Goal: Task Accomplishment & Management: Complete application form

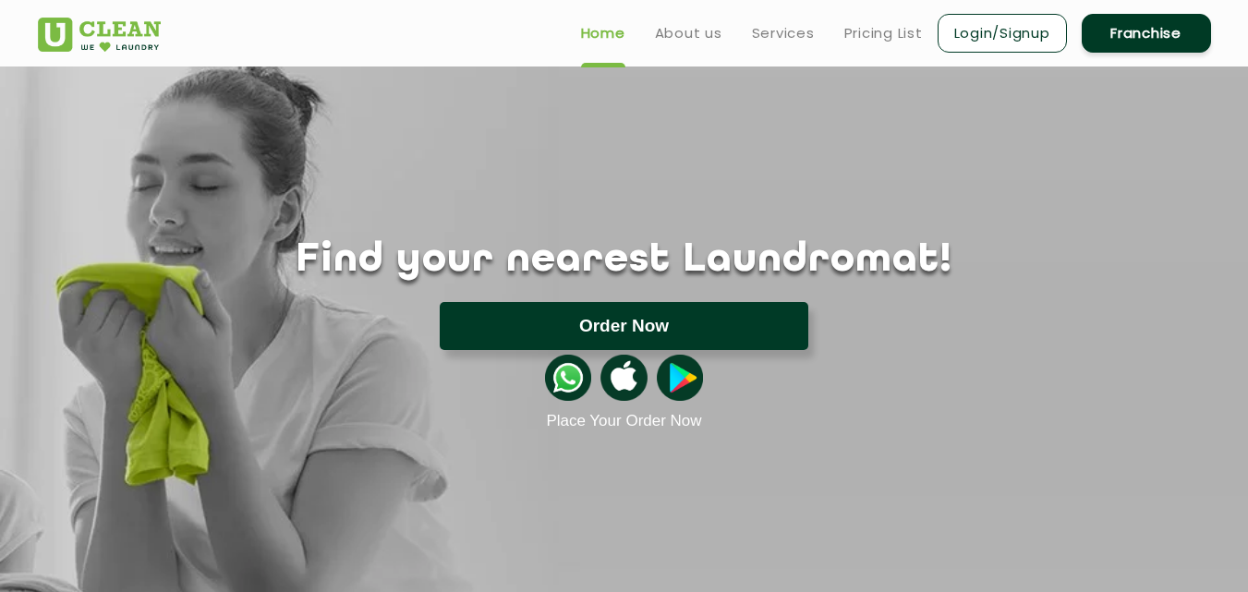
click at [605, 324] on button "Order Now" at bounding box center [624, 326] width 369 height 48
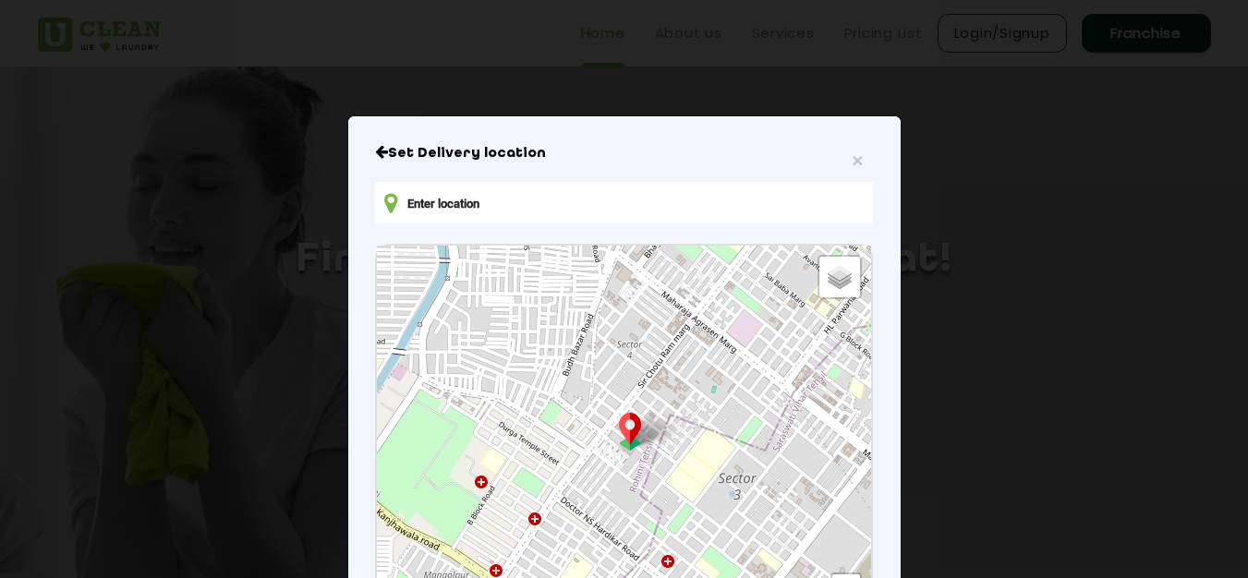
click at [574, 212] on input "text" at bounding box center [623, 203] width 497 height 42
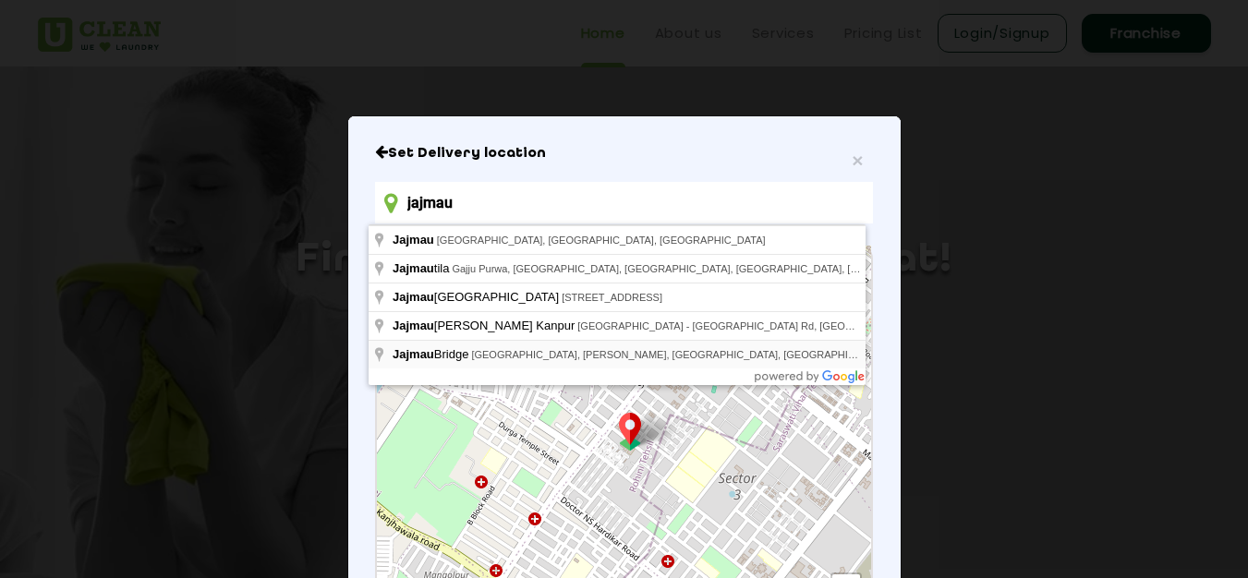
type input "[GEOGRAPHIC_DATA], [GEOGRAPHIC_DATA], [PERSON_NAME], [GEOGRAPHIC_DATA], [GEOGRA…"
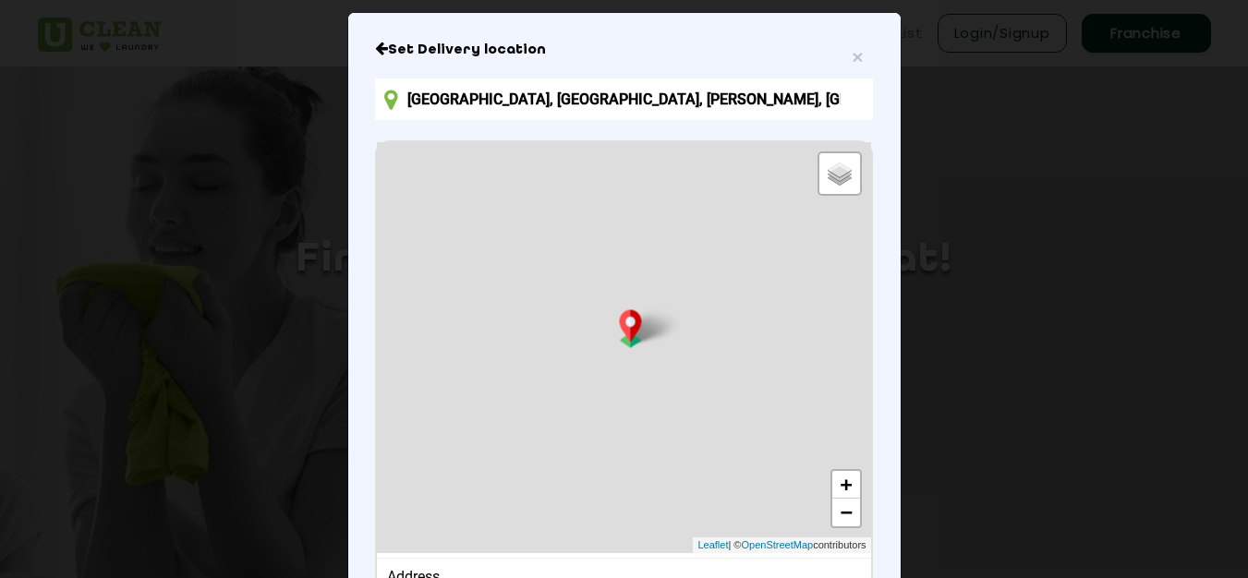
scroll to position [264, 0]
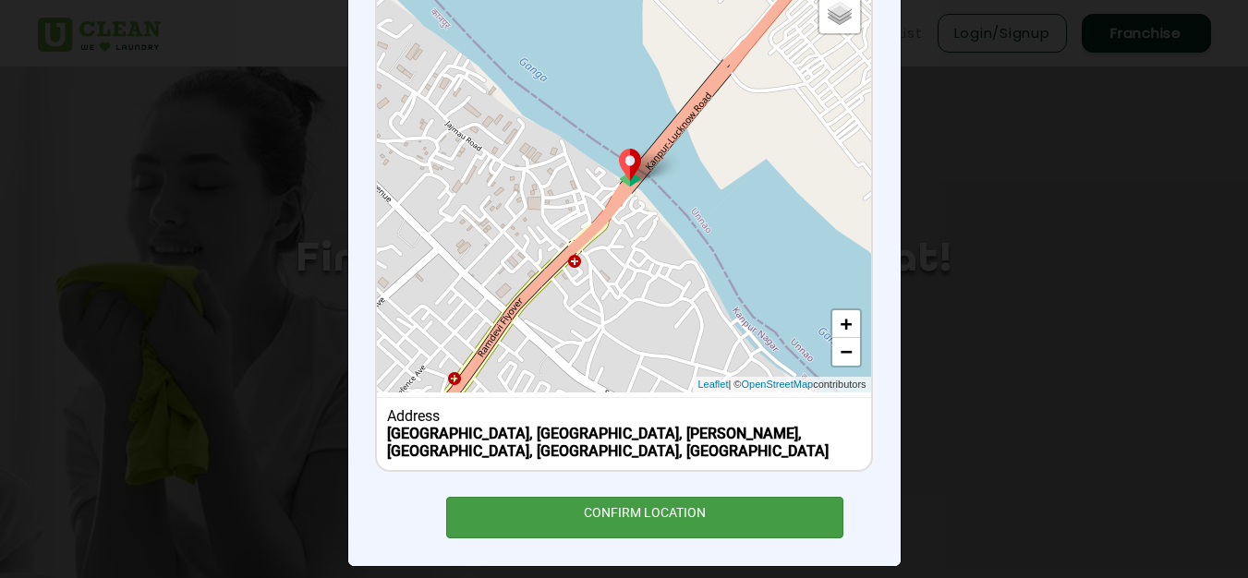
click at [596, 501] on div "CONFIRM LOCATION" at bounding box center [645, 518] width 398 height 42
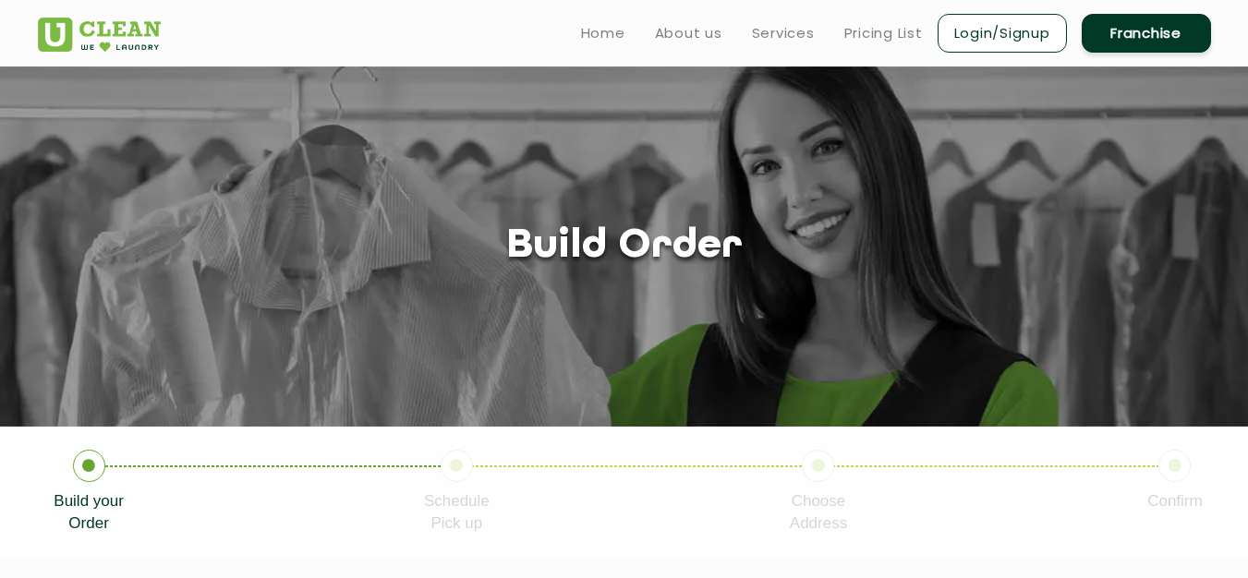
click at [1123, 35] on link "Franchise" at bounding box center [1146, 33] width 129 height 39
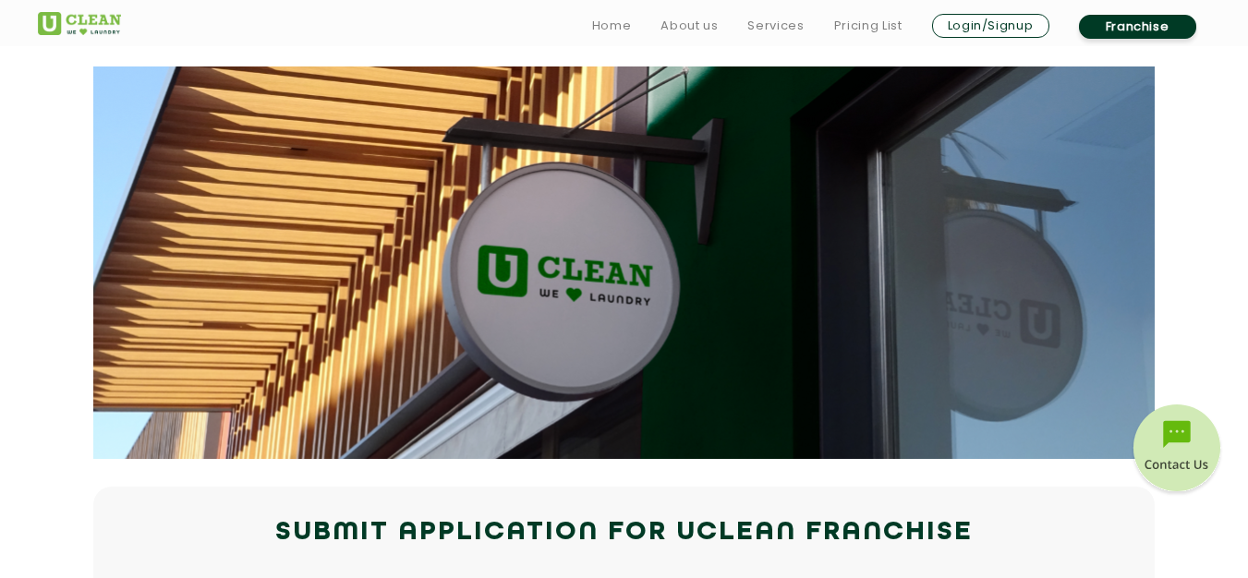
scroll to position [277, 0]
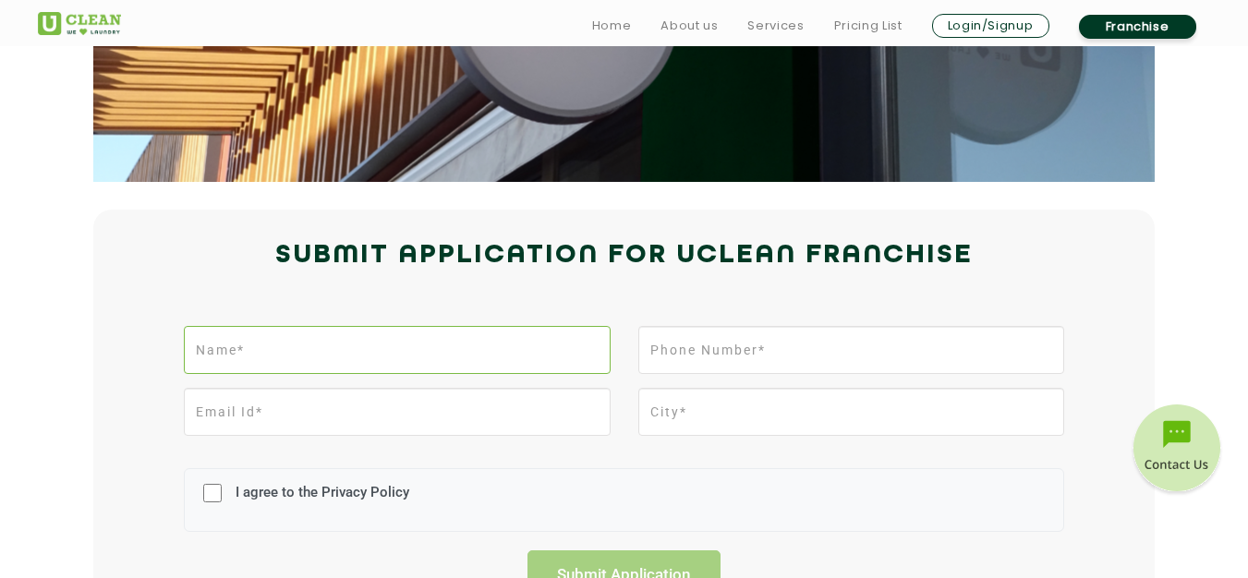
click at [344, 347] on input "text" at bounding box center [397, 350] width 426 height 48
type input "[PERSON_NAME]"
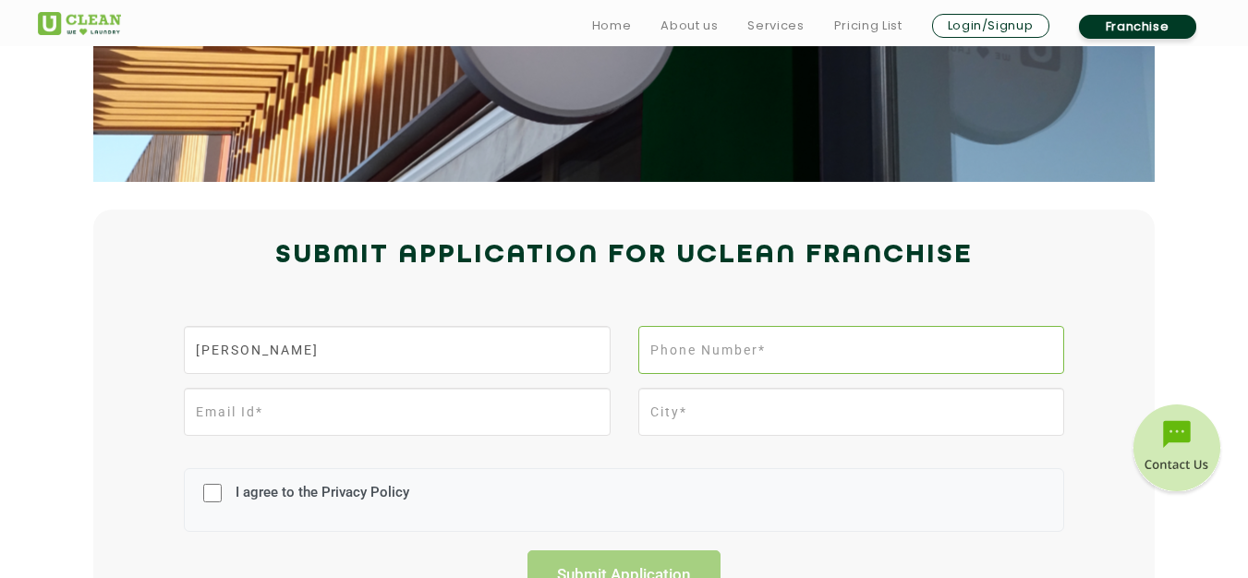
click at [803, 354] on input "tel" at bounding box center [852, 350] width 426 height 48
type input "9451523496"
click at [288, 415] on input "email" at bounding box center [397, 412] width 426 height 48
type input "[EMAIL_ADDRESS][DOMAIN_NAME]"
click at [711, 401] on input "text" at bounding box center [852, 412] width 426 height 48
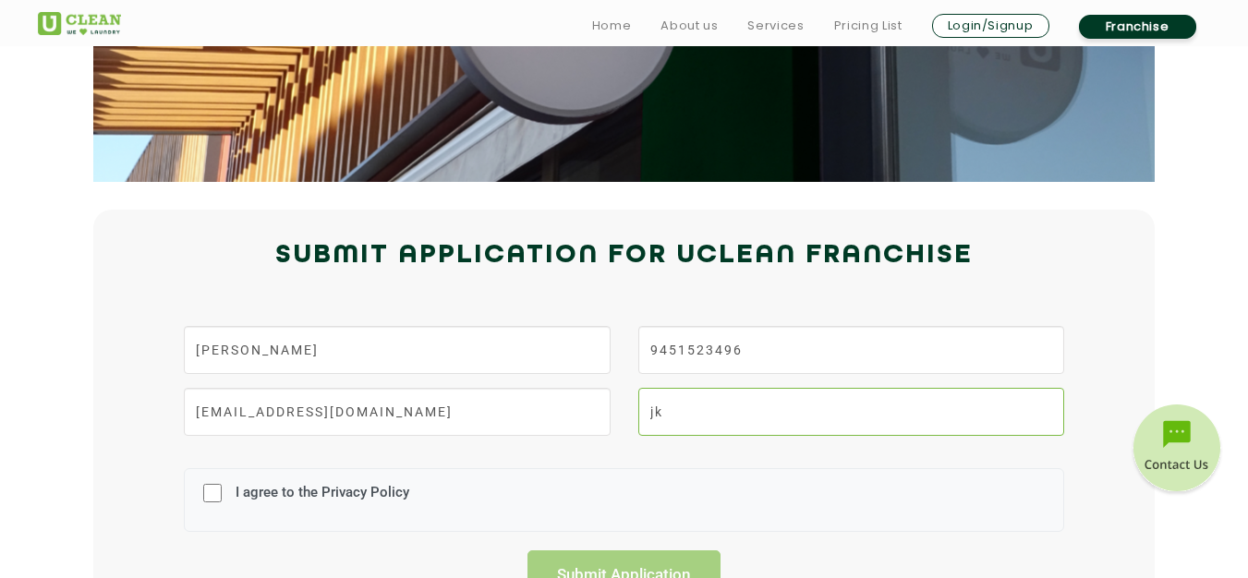
type input "j"
type input "kanpur"
click at [214, 494] on input "I agree to the Privacy Policy" at bounding box center [212, 493] width 18 height 48
checkbox input "true"
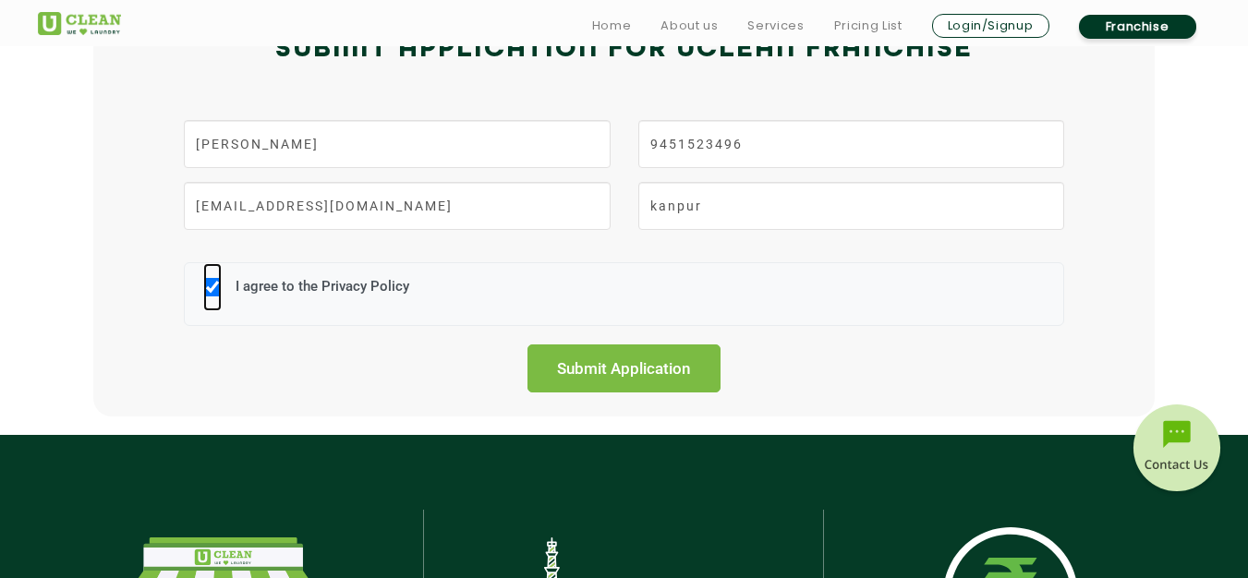
scroll to position [554, 0]
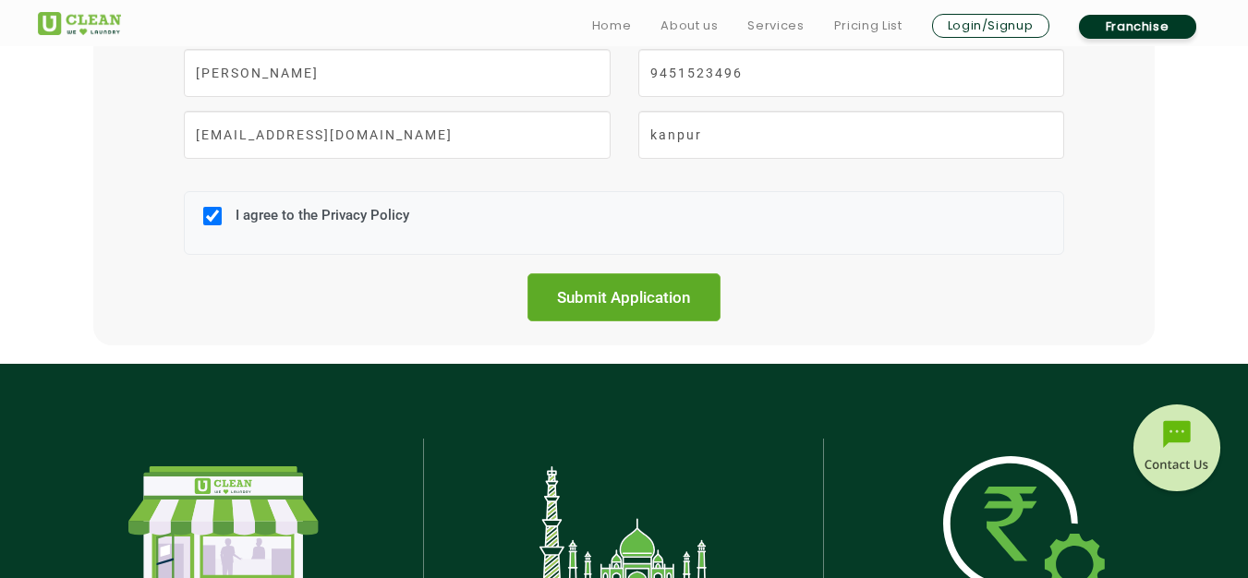
click at [677, 298] on input "Submit Application" at bounding box center [625, 298] width 194 height 48
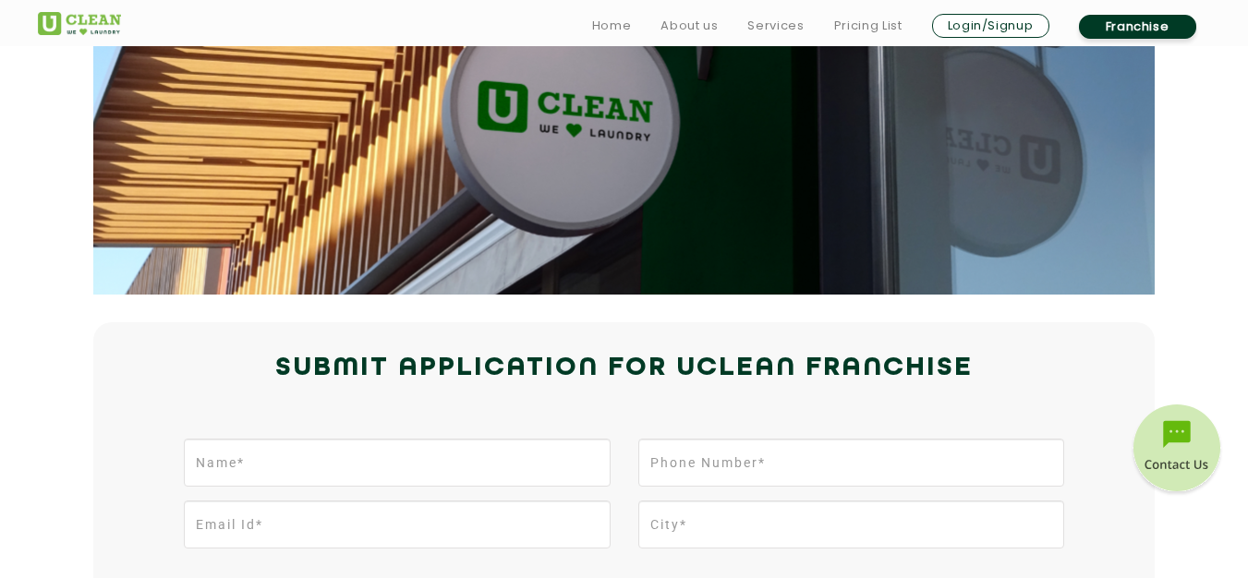
scroll to position [450, 0]
